Goal: Navigation & Orientation: Find specific page/section

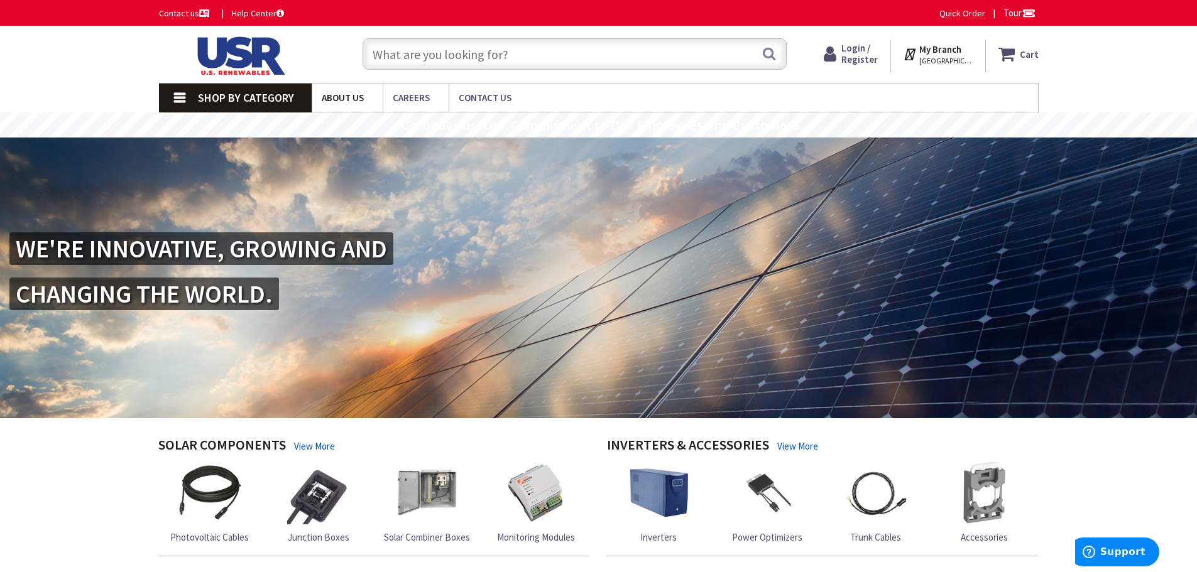
click at [331, 94] on span "About Us" at bounding box center [343, 98] width 42 height 12
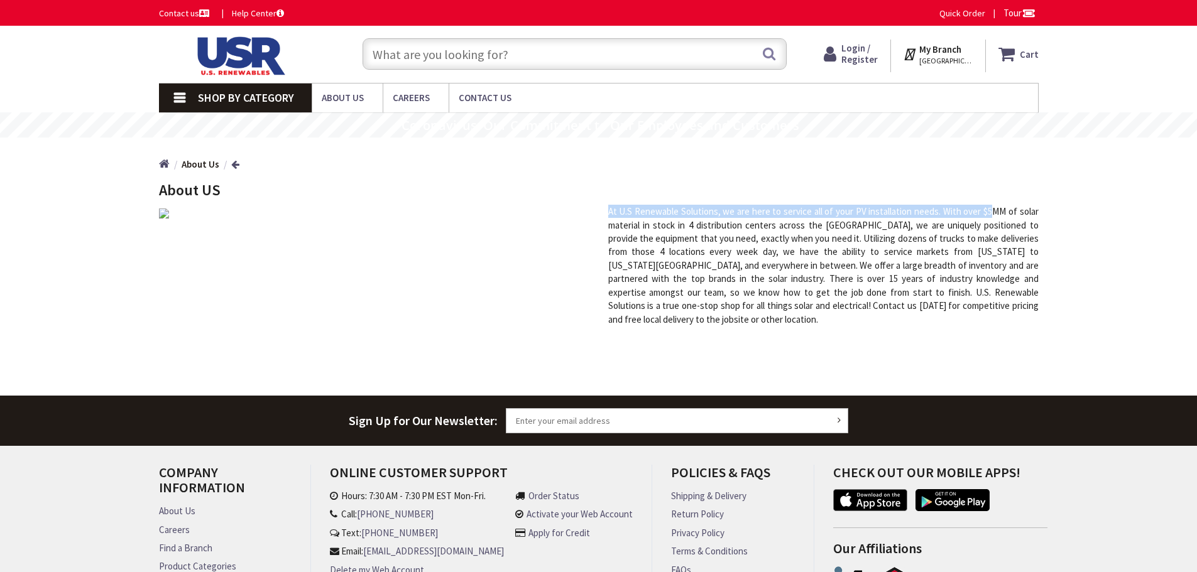
drag, startPoint x: 618, startPoint y: 214, endPoint x: 993, endPoint y: 216, distance: 375.8
click at [993, 216] on div "At U.S Renewable Solutions, we are here to service all of your PV installation …" at bounding box center [823, 265] width 449 height 121
